Goal: Submit feedback/report problem

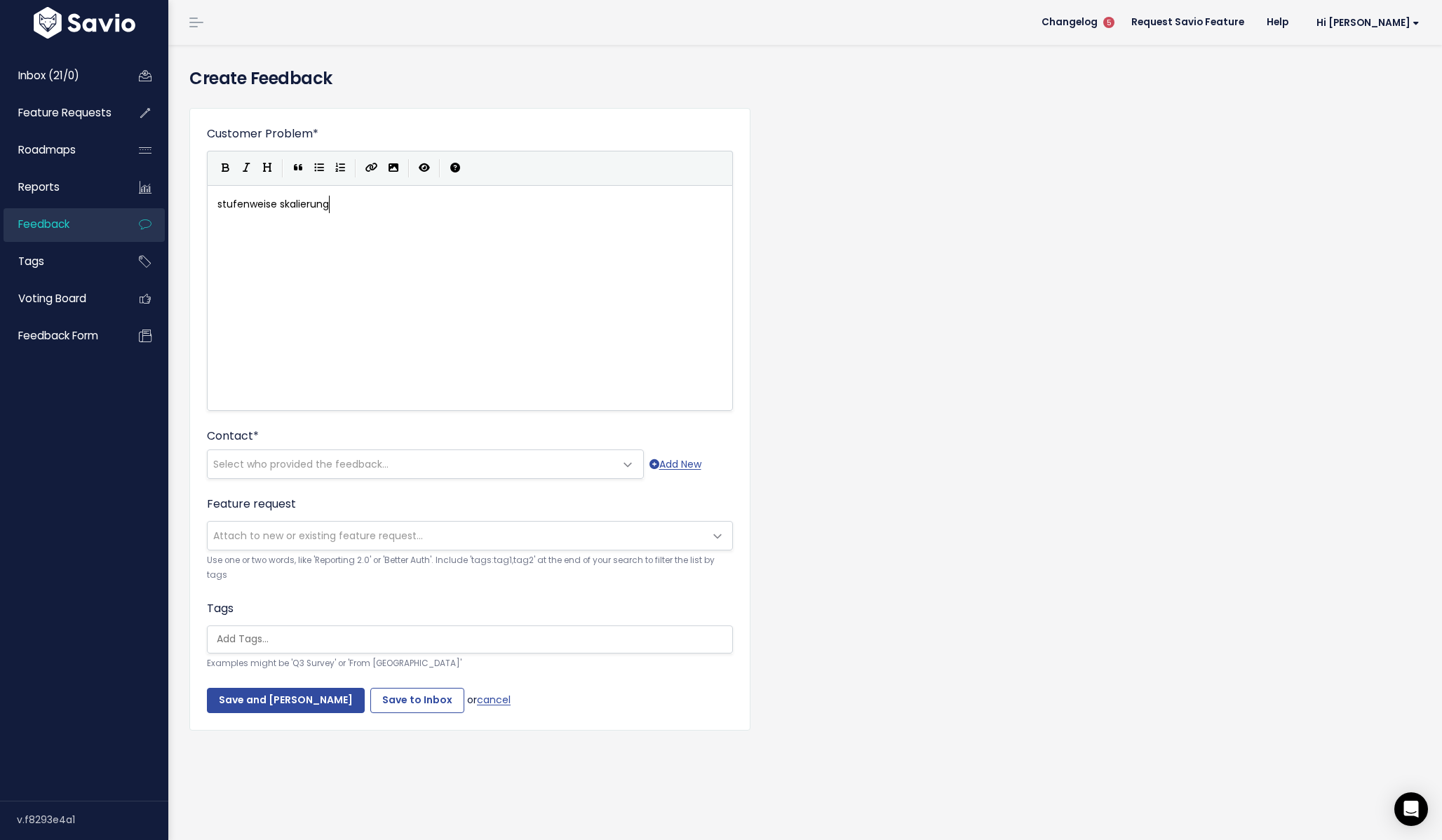
scroll to position [5, 113]
type textarea "stufenweise skalierung r"
type textarea "pr"
type textarea "von budn"
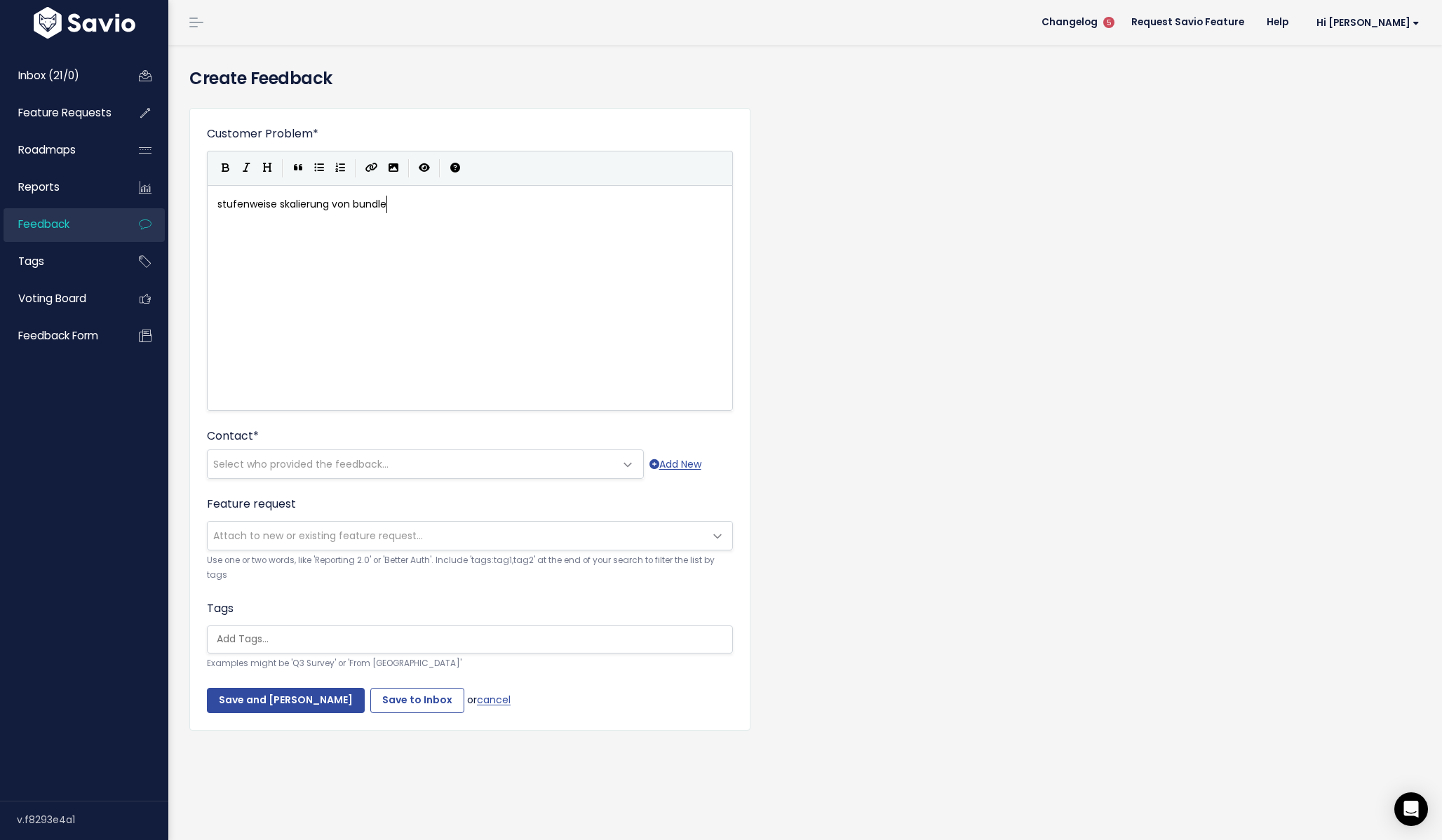
type textarea "ndles"
type textarea "1 product"
type textarea "kt je 50 gäste hinzufügen"
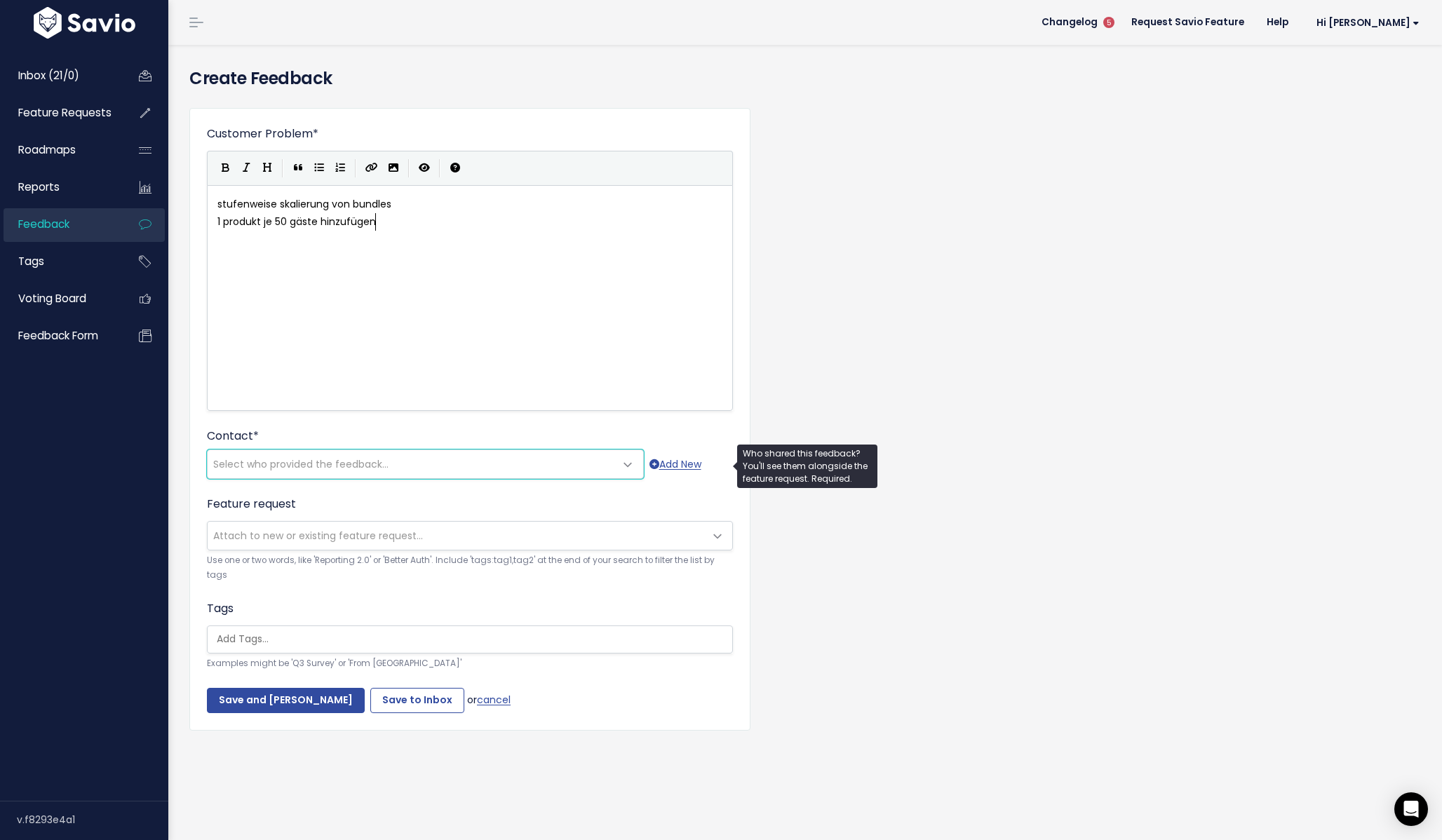
click at [434, 456] on span "Select who provided the feedback..." at bounding box center [411, 464] width 407 height 28
type input "hölle"
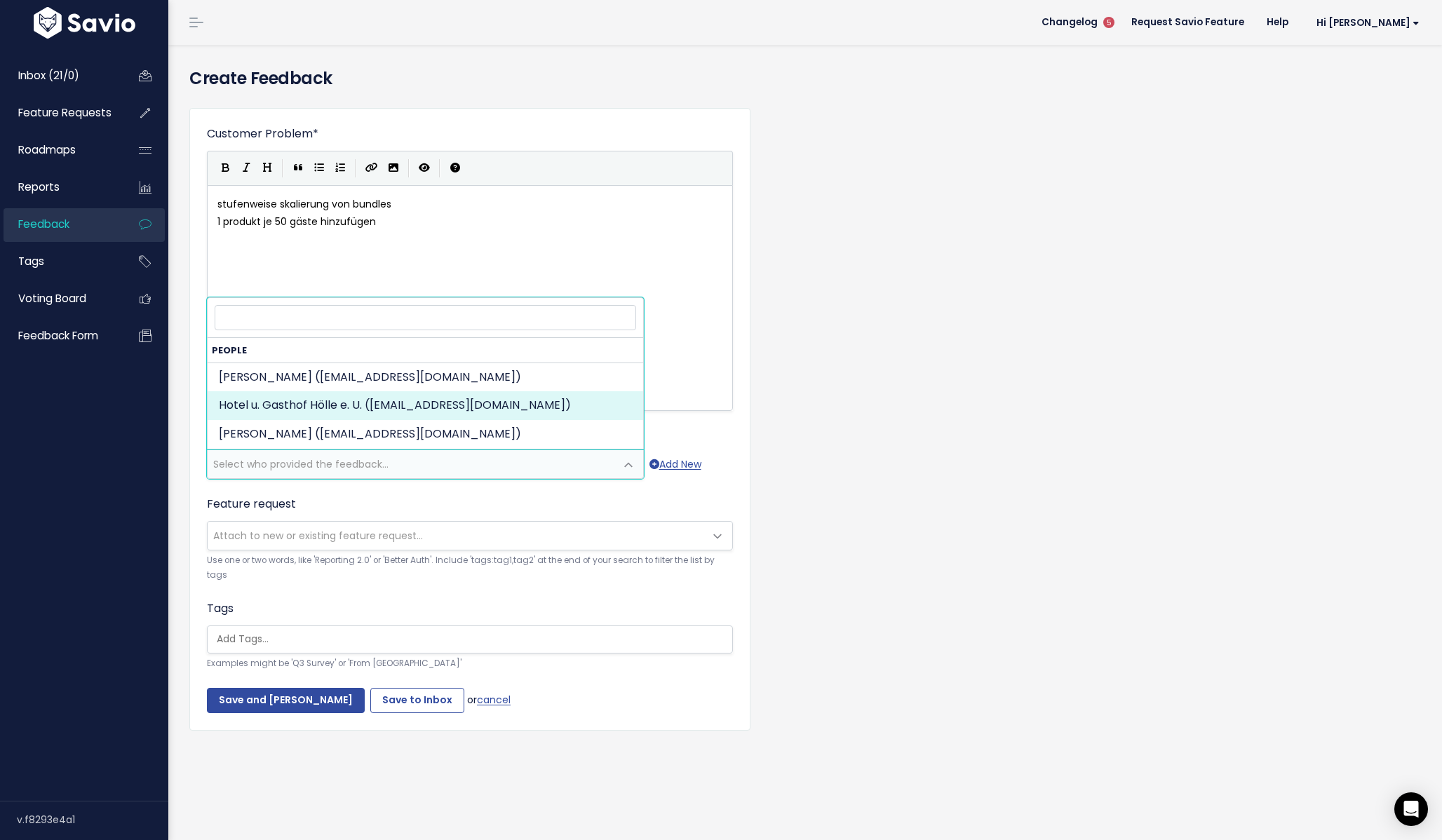
select select "89081049"
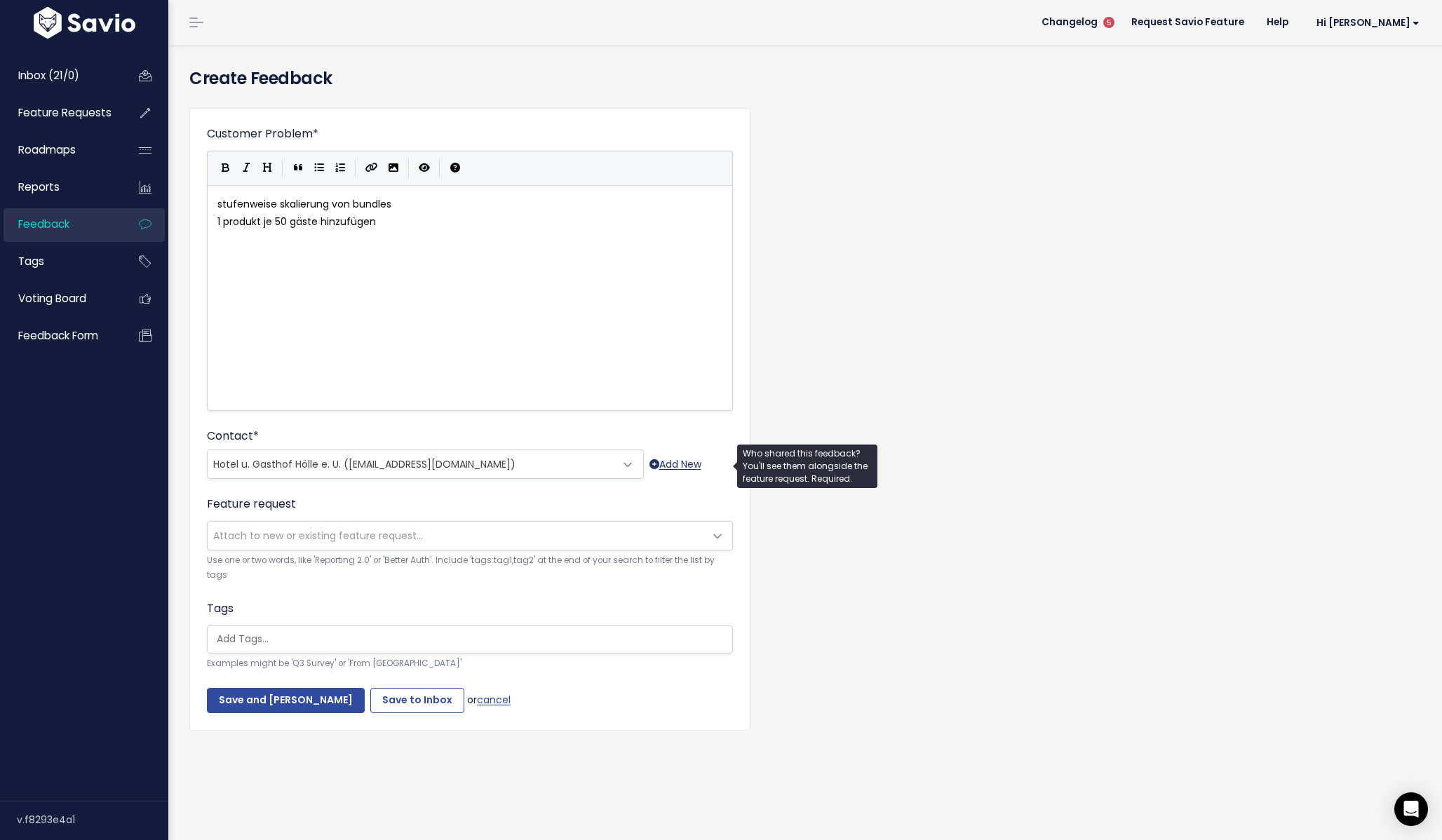
click at [678, 461] on link "Add New" at bounding box center [675, 464] width 52 height 18
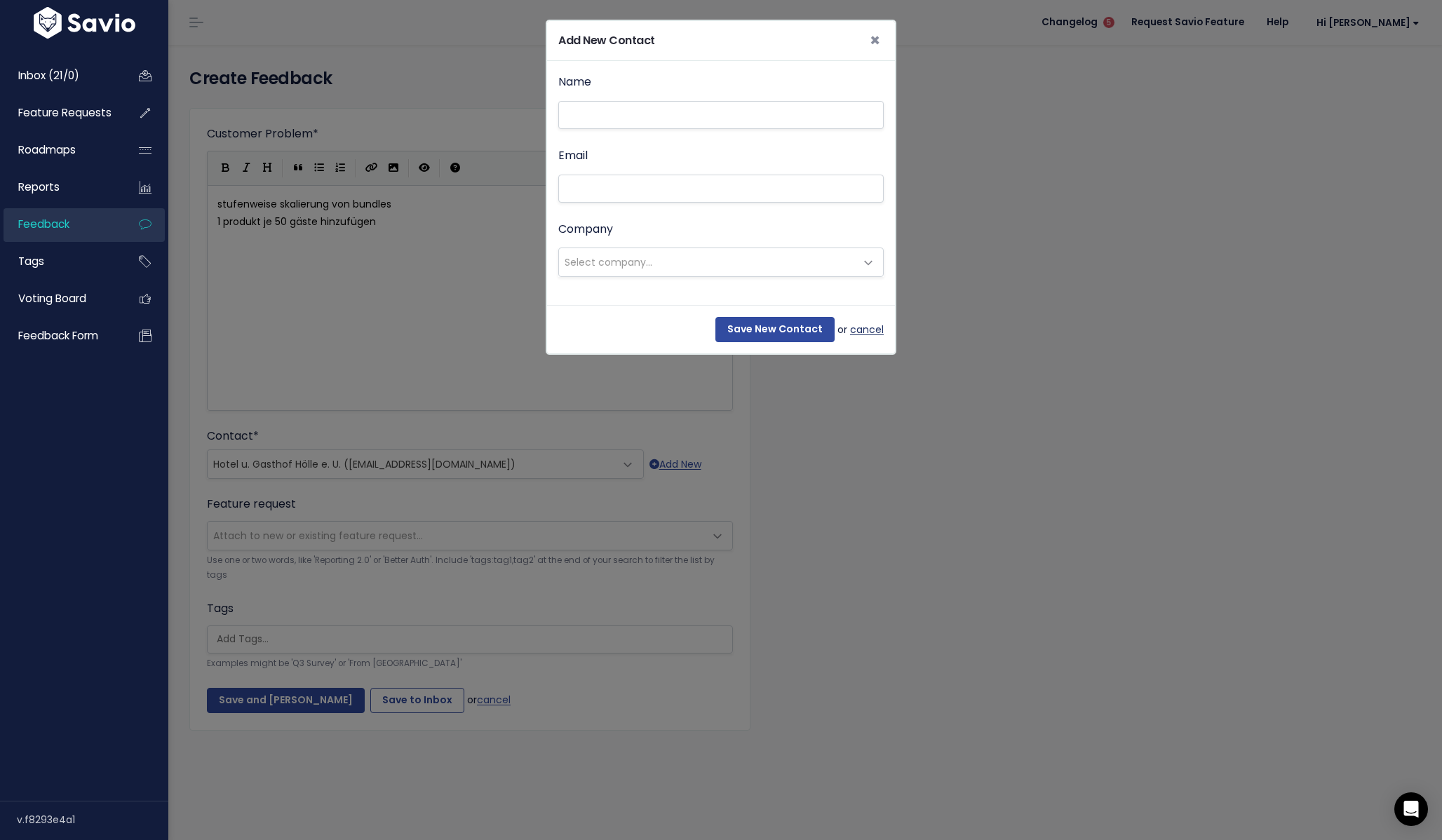
click at [869, 324] on link "cancel" at bounding box center [867, 330] width 34 height 18
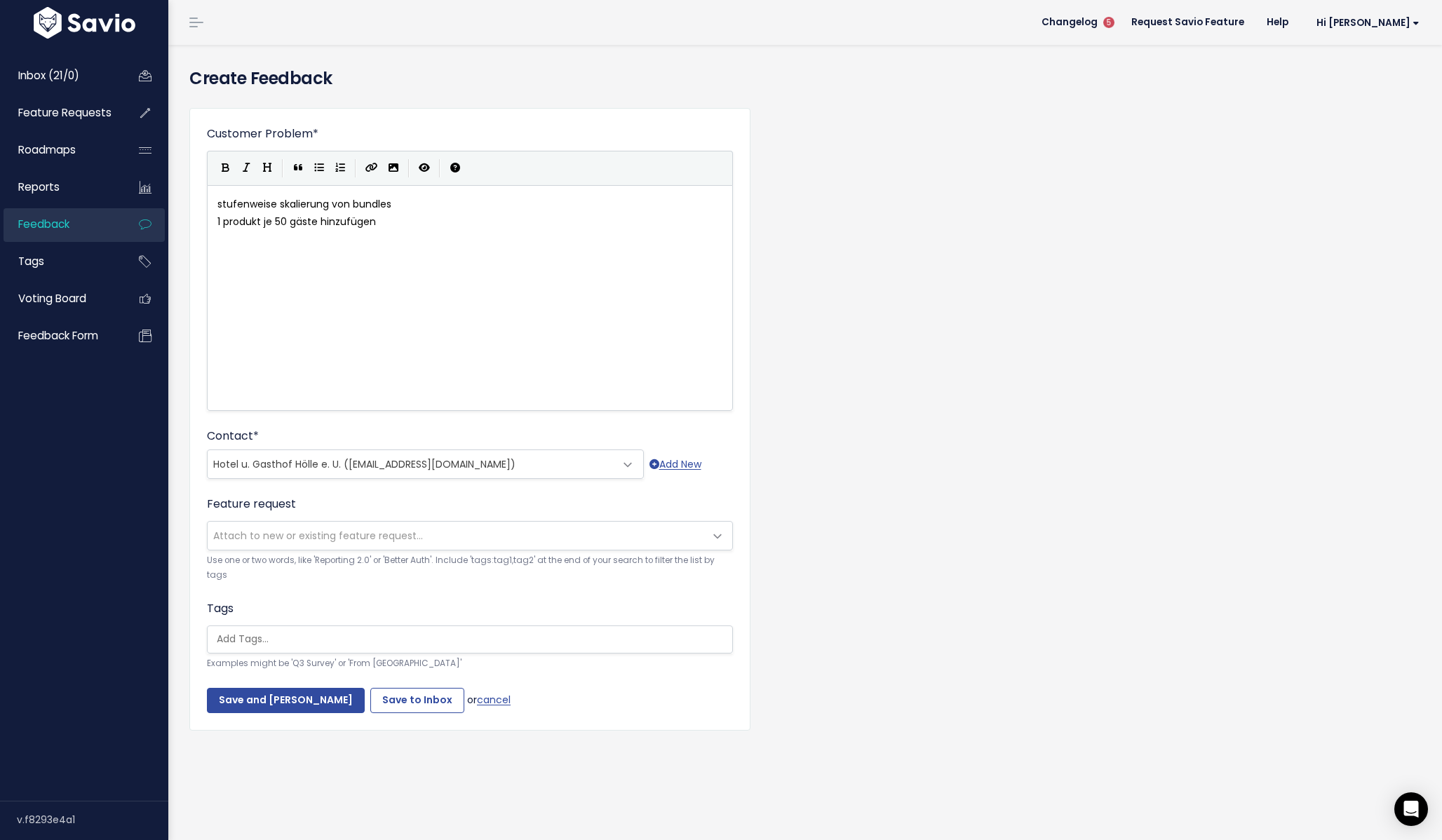
click at [474, 534] on span "Attach to new or existing feature request..." at bounding box center [456, 536] width 497 height 28
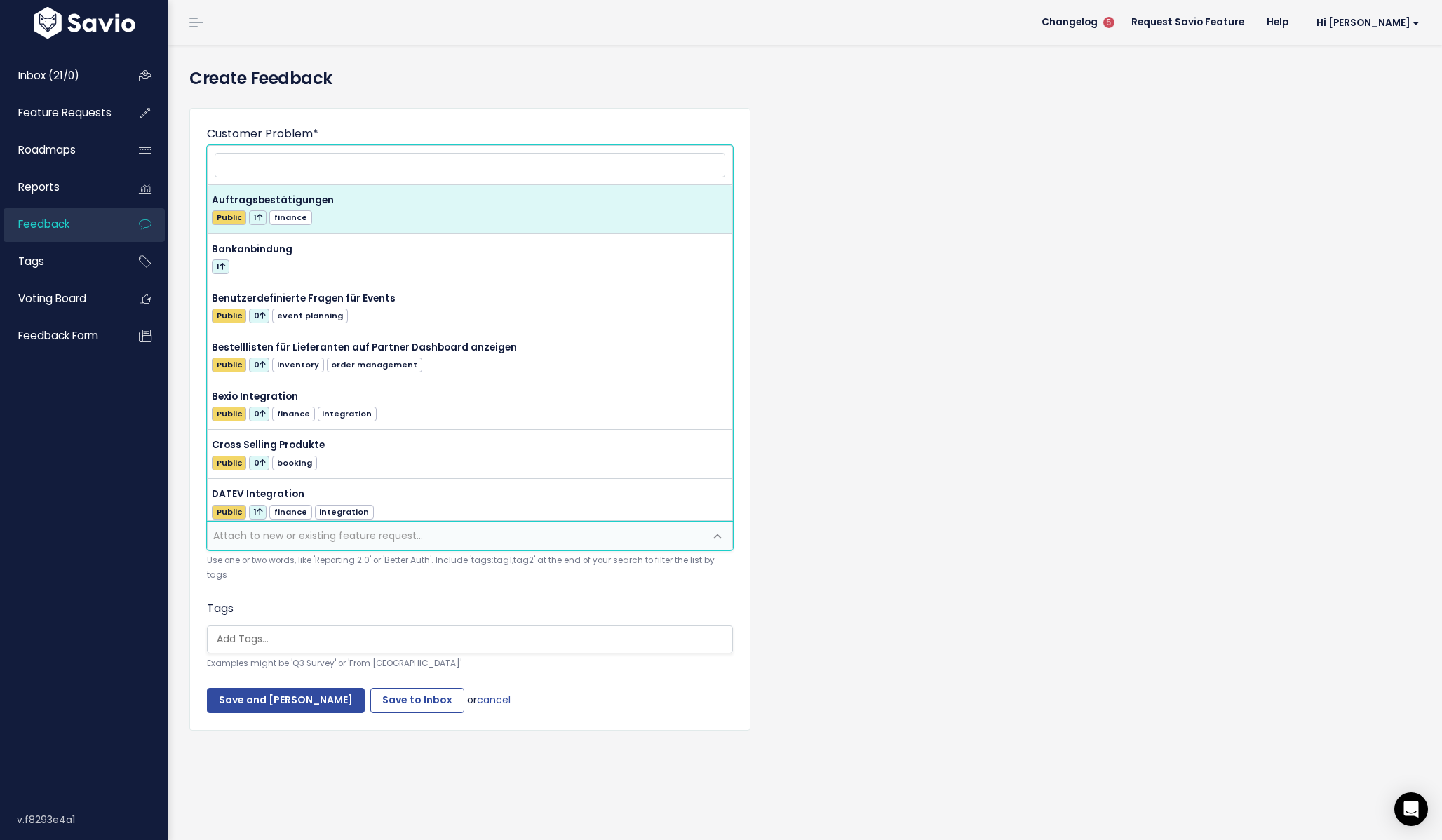
click at [474, 534] on span "Attach to new or existing feature request..." at bounding box center [456, 536] width 497 height 28
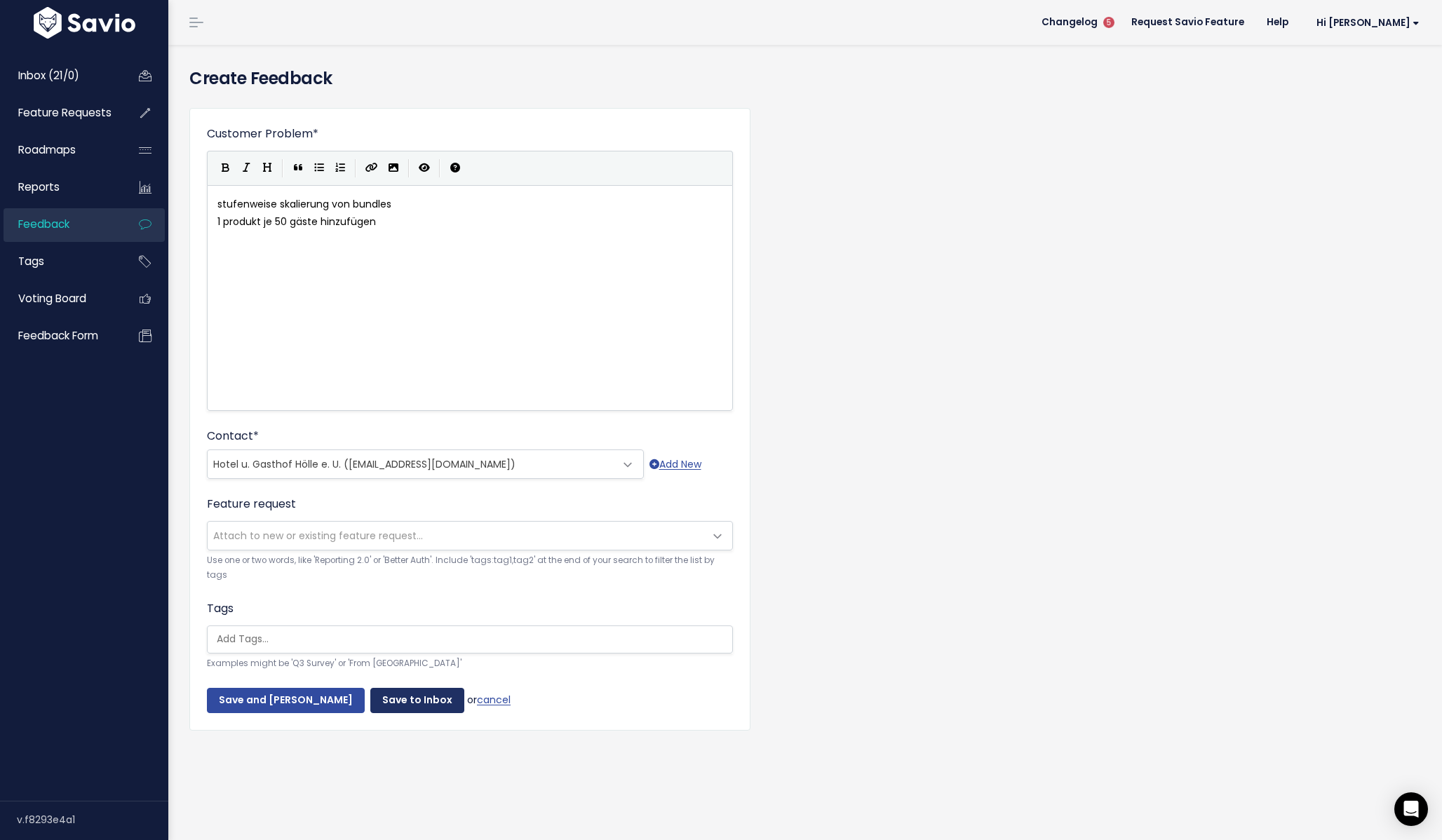
click at [385, 692] on input "Save to Inbox" at bounding box center [417, 701] width 94 height 26
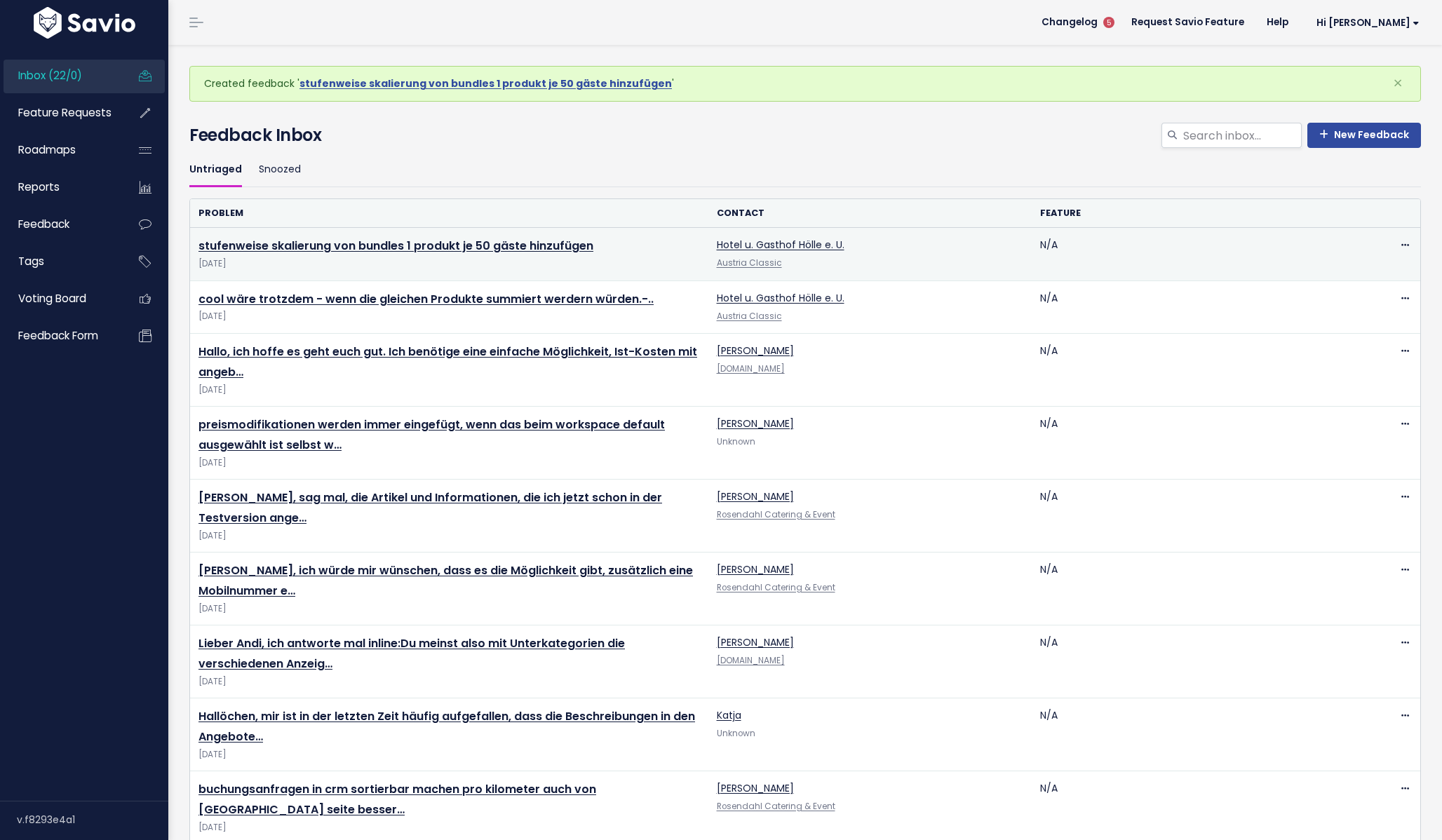
click at [672, 240] on td "stufenweise skalierung von bundles 1 produkt je 50 gäste hinzufügen [DATE]" at bounding box center [449, 254] width 519 height 52
